Goal: Information Seeking & Learning: Learn about a topic

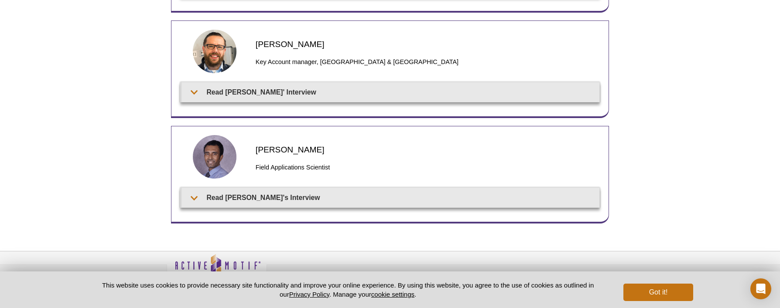
scroll to position [211, 0]
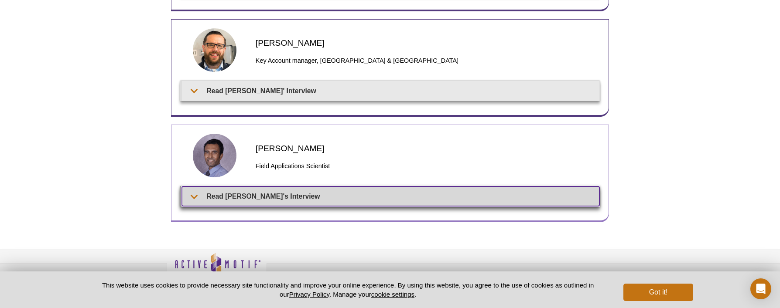
click at [231, 204] on summary "Read [PERSON_NAME]'s Interview" at bounding box center [390, 197] width 417 height 20
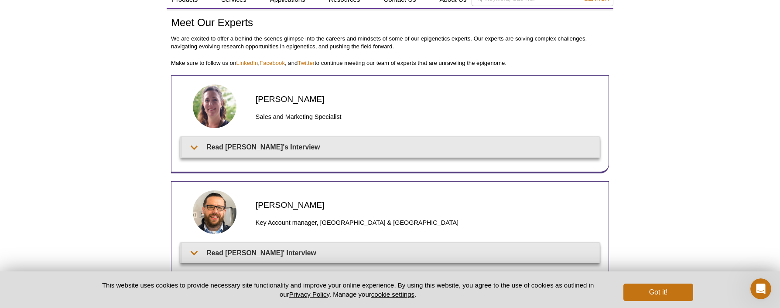
scroll to position [0, 0]
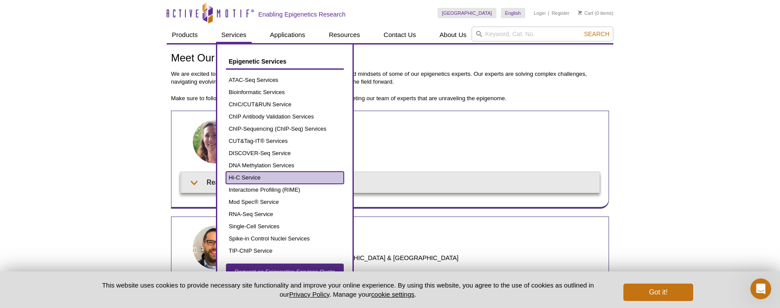
click at [291, 182] on link "Hi-C Service" at bounding box center [285, 178] width 118 height 12
click at [243, 177] on link "Hi-C Service" at bounding box center [285, 178] width 118 height 12
click at [227, 172] on link "Hi-C Service" at bounding box center [285, 178] width 118 height 12
